Goal: Information Seeking & Learning: Learn about a topic

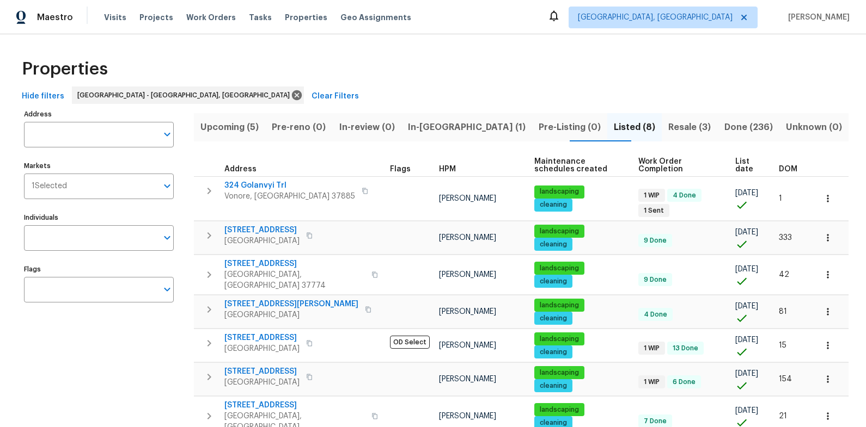
scroll to position [63, 0]
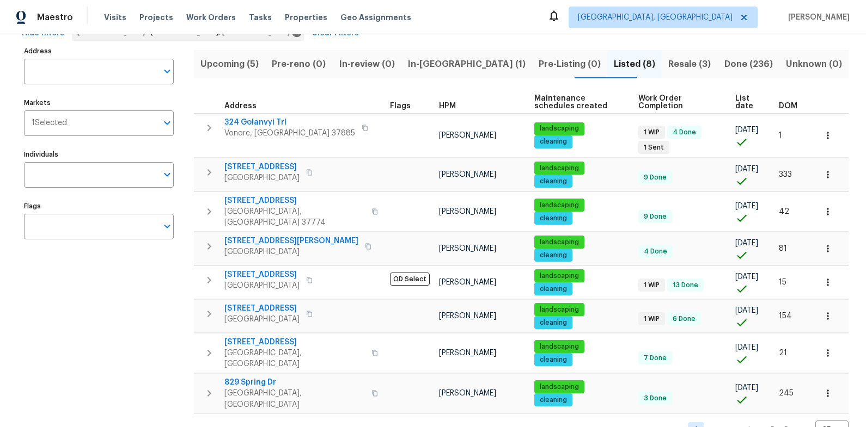
scroll to position [63, 0]
click at [244, 66] on span "Upcoming (5)" at bounding box center [229, 64] width 58 height 15
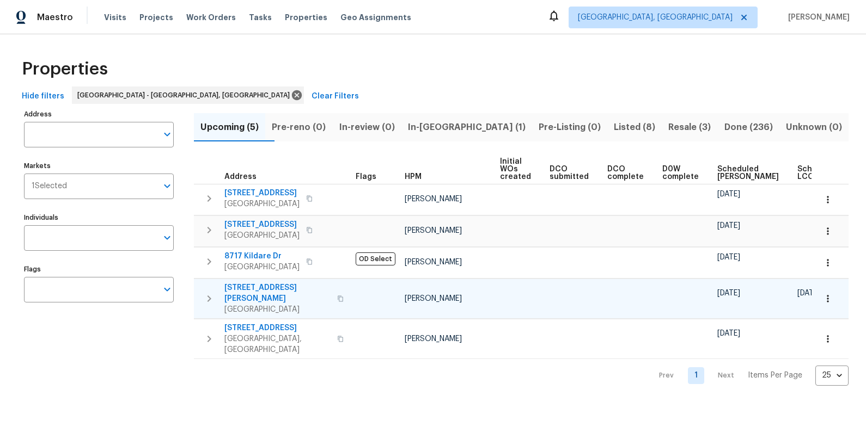
click at [265, 288] on span "155 Hamilton Ave" at bounding box center [277, 294] width 106 height 22
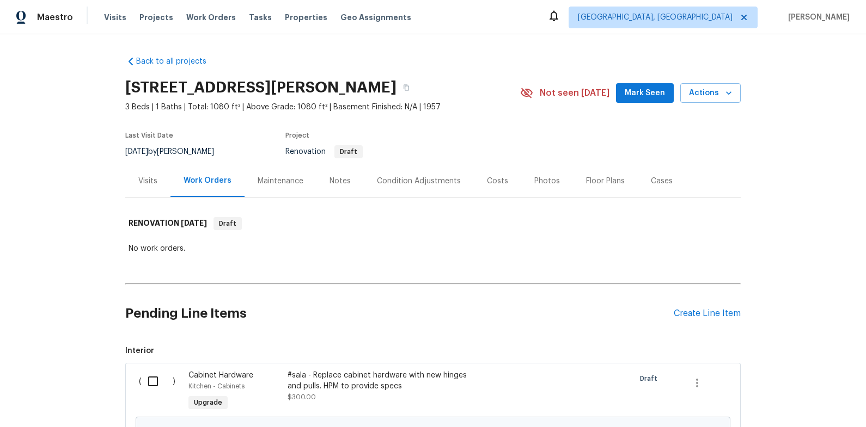
click at [498, 177] on div "Costs" at bounding box center [497, 181] width 21 height 11
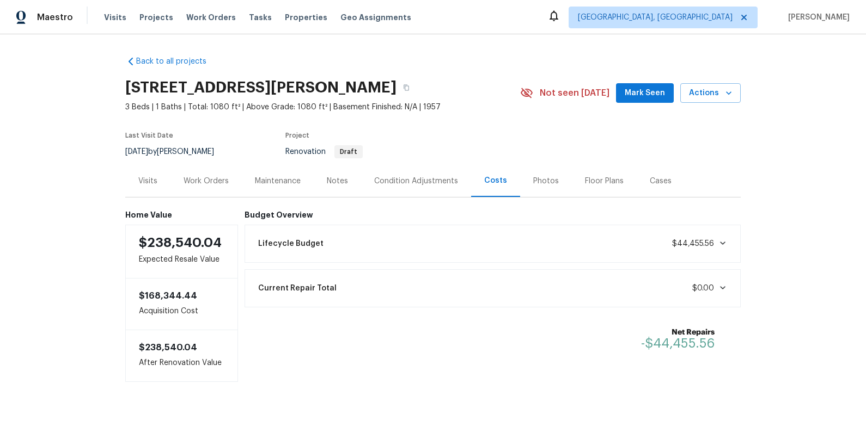
click at [216, 180] on div "Work Orders" at bounding box center [205, 181] width 45 height 11
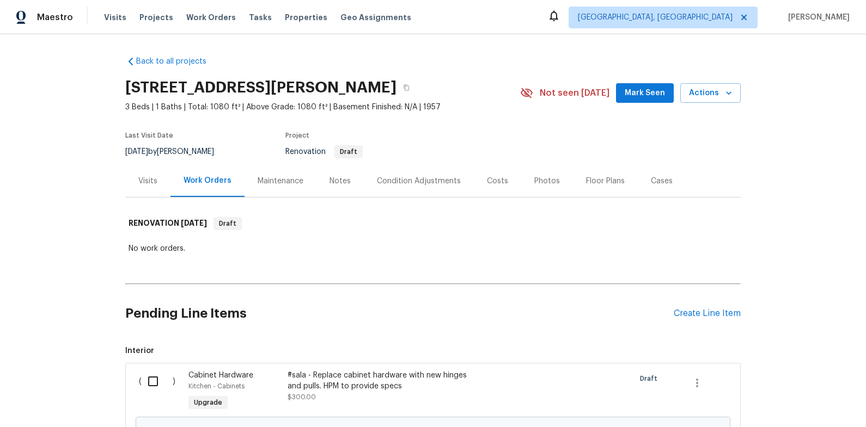
click at [351, 177] on div "Notes" at bounding box center [339, 181] width 47 height 32
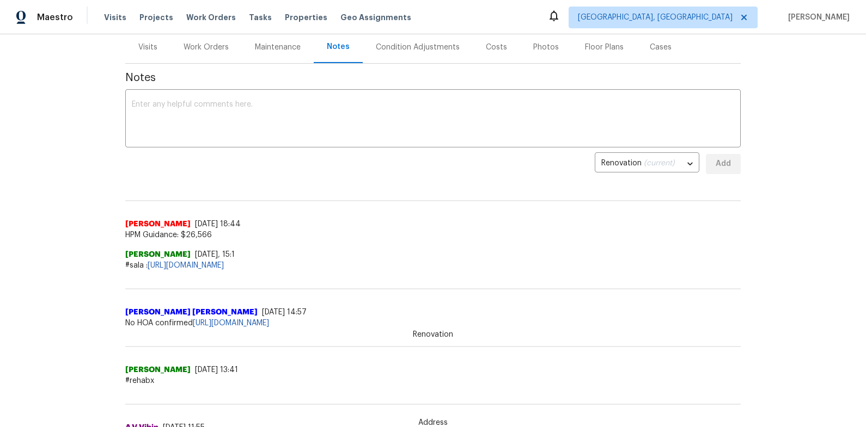
scroll to position [15, 0]
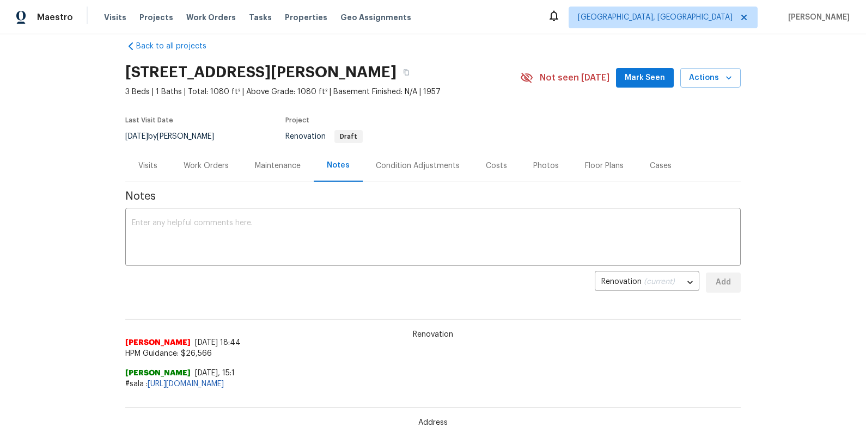
click at [494, 171] on div "Costs" at bounding box center [496, 166] width 47 height 32
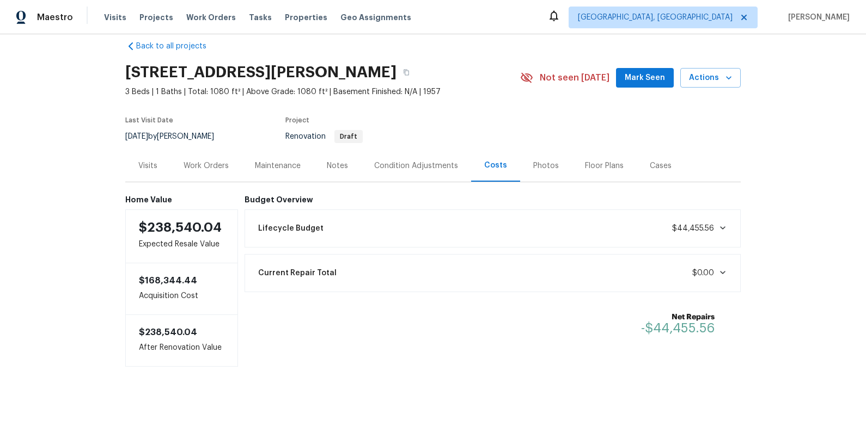
click at [745, 216] on div "Back to all projects 155 Hamilton Ave, Lenoir City, TN 37771 3 Beds | 1 Baths |…" at bounding box center [433, 230] width 866 height 393
click at [706, 227] on span "$44,455.56" at bounding box center [693, 229] width 42 height 8
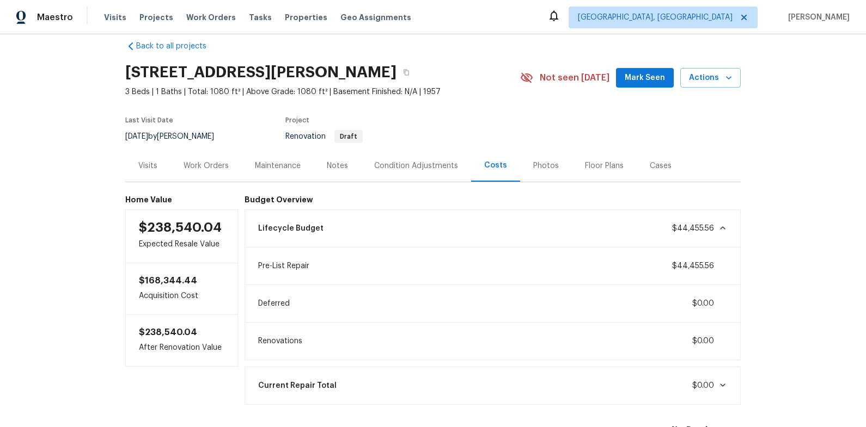
click at [706, 227] on span "$44,455.56" at bounding box center [693, 229] width 42 height 8
